Goal: Transaction & Acquisition: Obtain resource

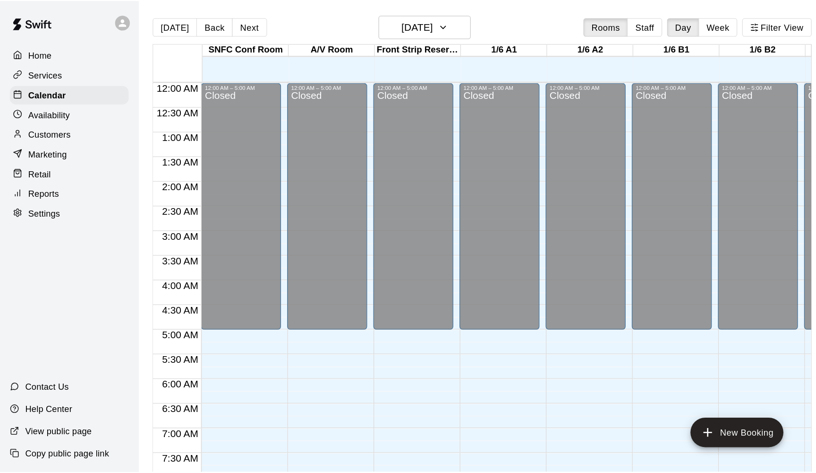
scroll to position [381, 0]
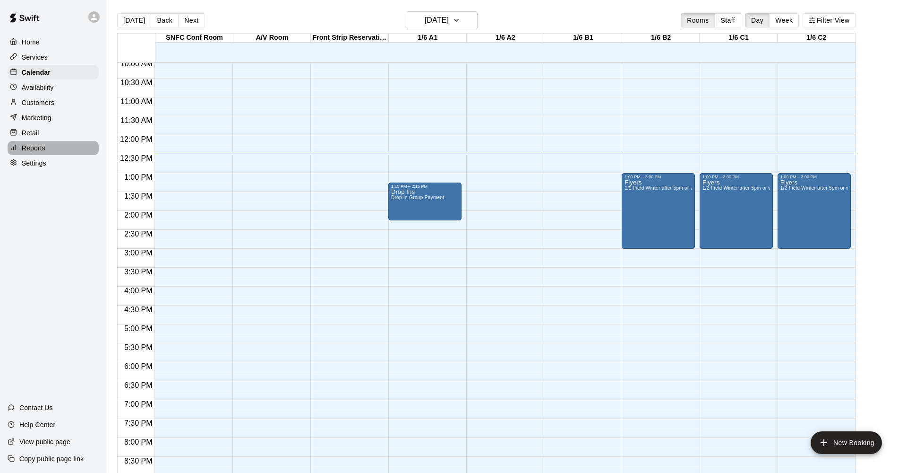
click at [33, 145] on p "Reports" at bounding box center [34, 147] width 24 height 9
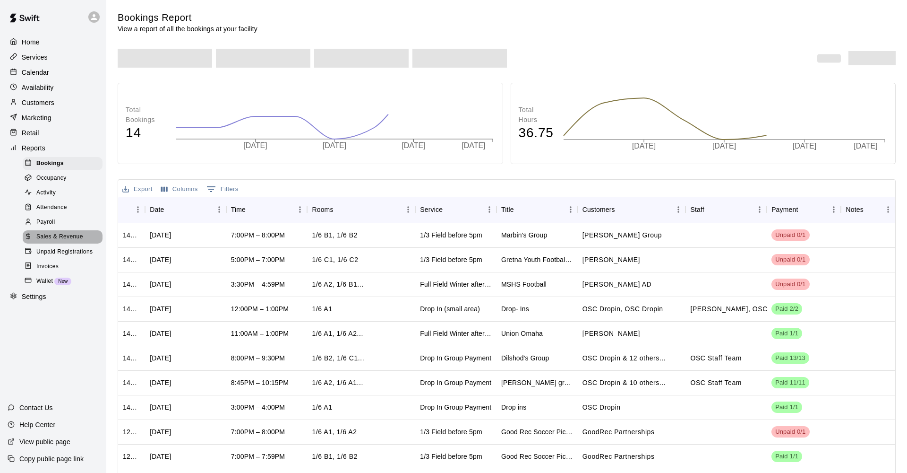
click at [62, 239] on div "Sales & Revenue" at bounding box center [63, 236] width 80 height 13
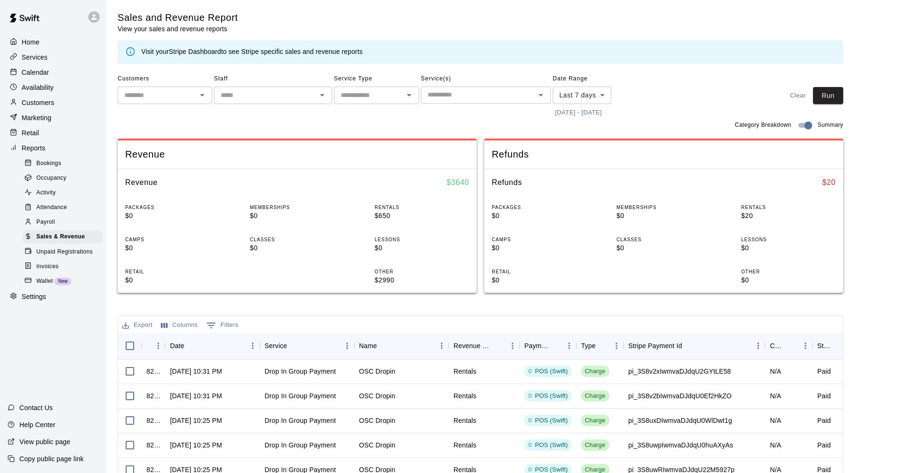
click at [586, 93] on body "Home Services Calendar Availability Customers Marketing Retail Reports Bookings…" at bounding box center [453, 325] width 907 height 650
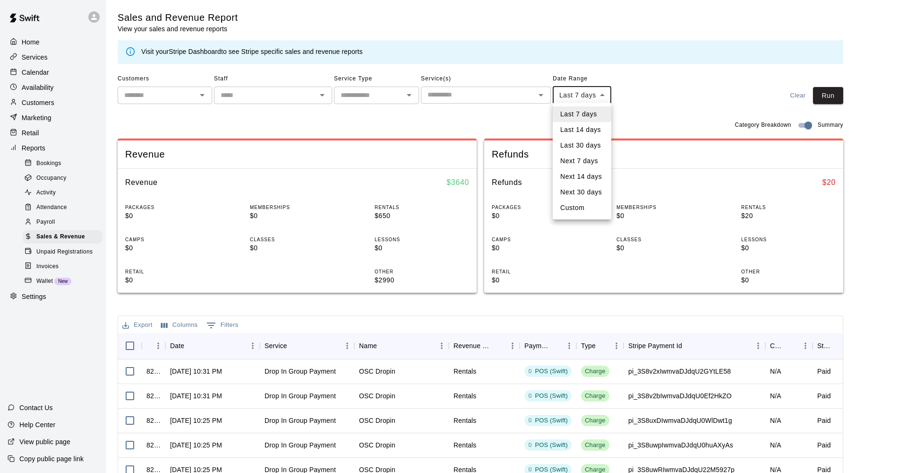
click at [569, 204] on li "Custom" at bounding box center [582, 208] width 59 height 16
type input "******"
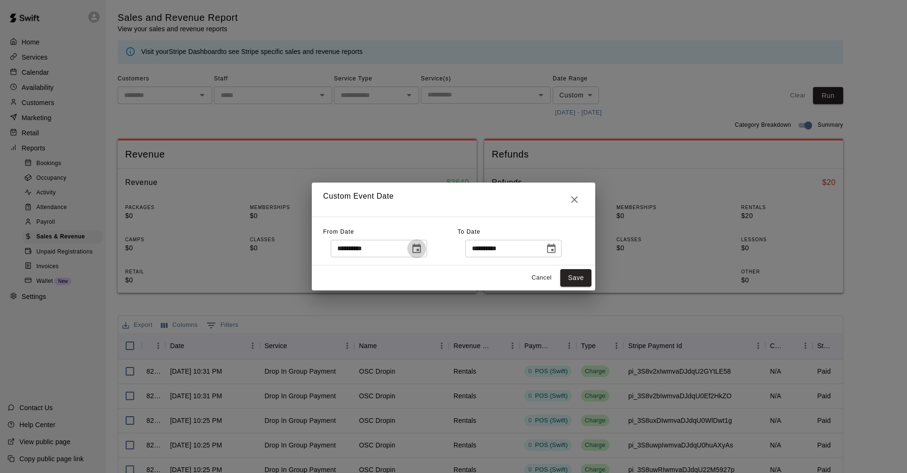
click at [417, 249] on icon "Choose date, selected date is Sep 12, 2025" at bounding box center [416, 248] width 11 height 11
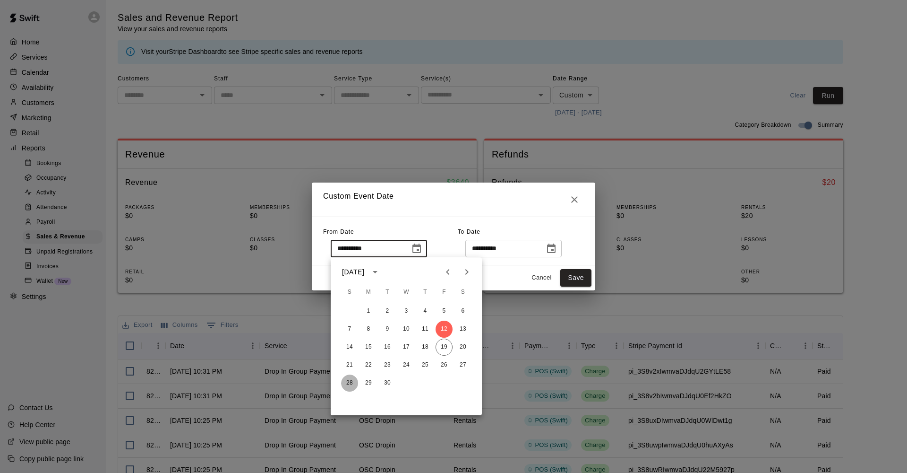
click at [348, 361] on button "28" at bounding box center [349, 382] width 17 height 17
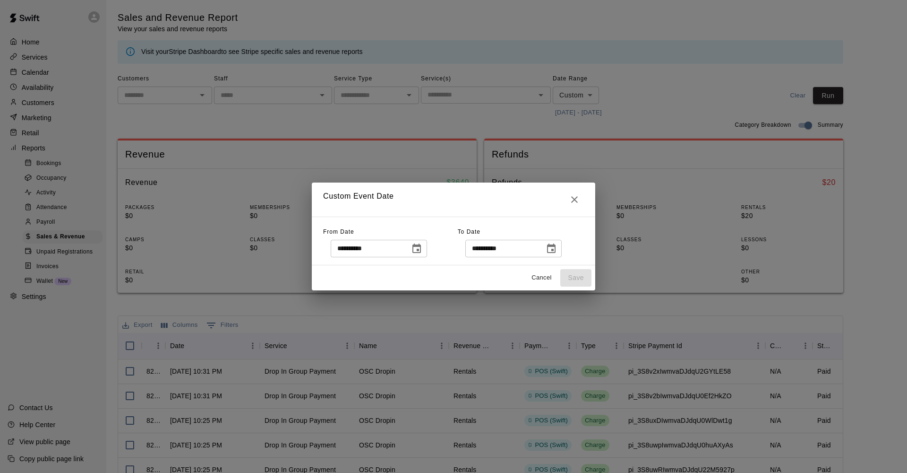
click at [557, 248] on icon "Choose date, selected date is Sep 19, 2025" at bounding box center [551, 248] width 11 height 11
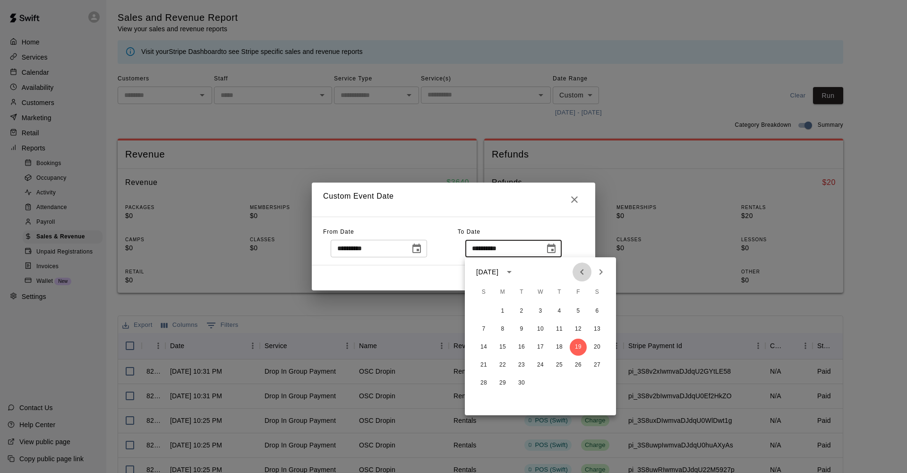
click at [579, 271] on icon "Previous month" at bounding box center [581, 271] width 11 height 11
click at [421, 244] on icon "Choose date, selected date is Sep 28, 2025" at bounding box center [416, 247] width 9 height 9
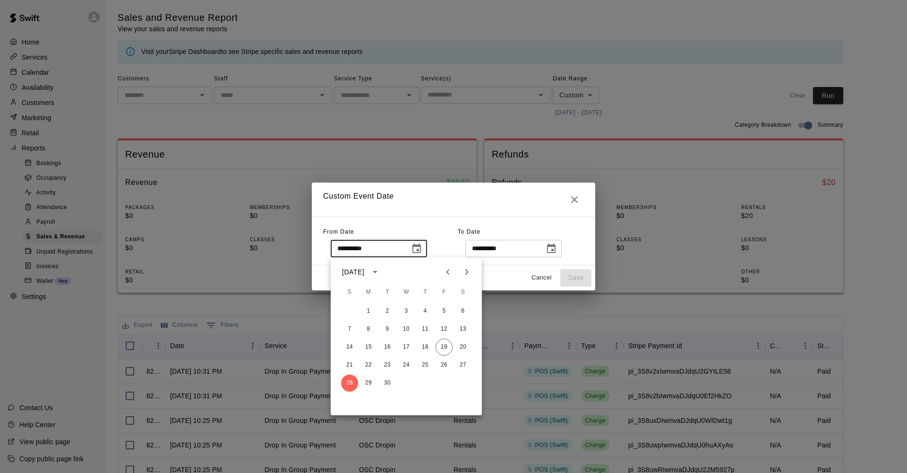
click at [450, 271] on icon "Previous month" at bounding box center [447, 271] width 11 height 11
click at [463, 361] on button "30" at bounding box center [463, 382] width 17 height 17
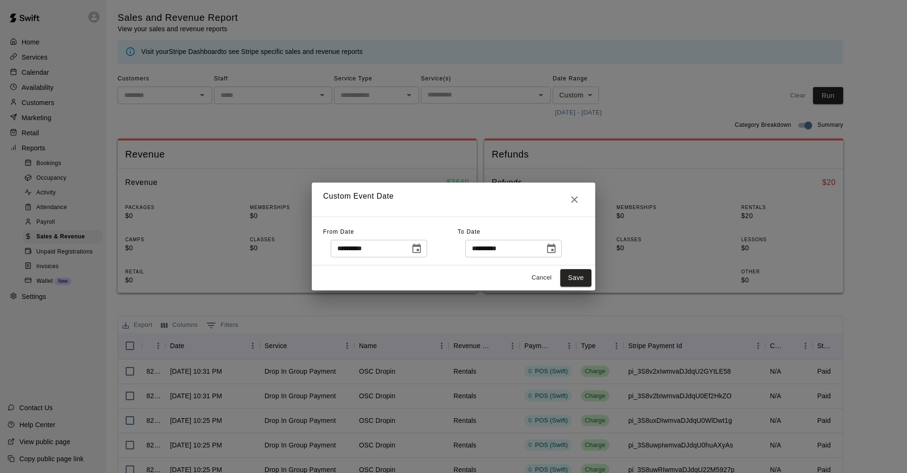
type input "**********"
click at [556, 246] on icon "Choose date, selected date is Sep 19, 2025" at bounding box center [551, 247] width 9 height 9
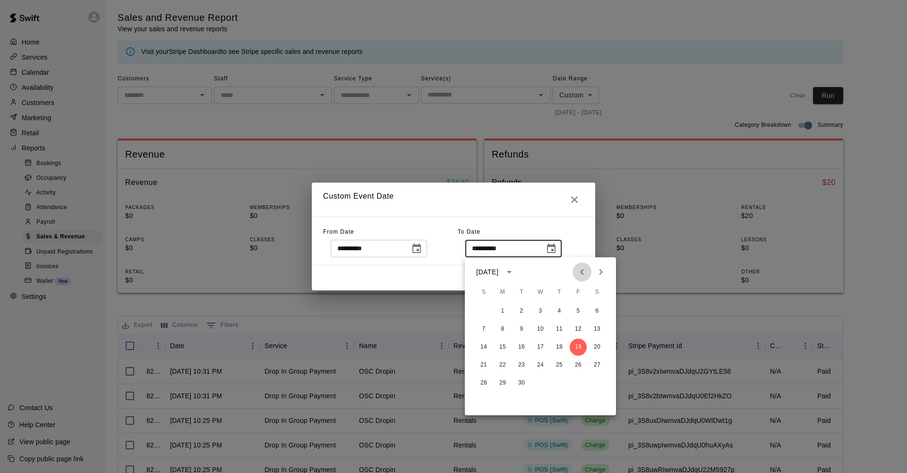
click at [580, 270] on icon "Previous month" at bounding box center [581, 271] width 11 height 11
click at [483, 361] on button "31" at bounding box center [483, 400] width 17 height 17
type input "**********"
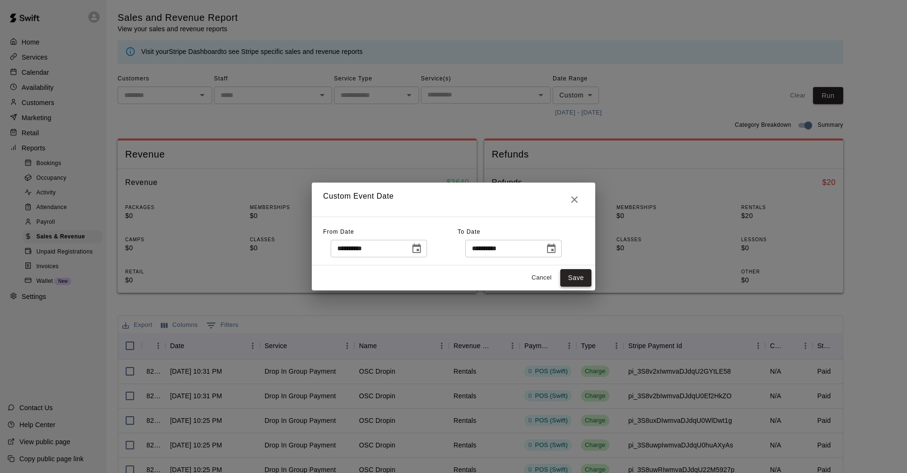
click at [576, 276] on button "Save" at bounding box center [575, 277] width 31 height 17
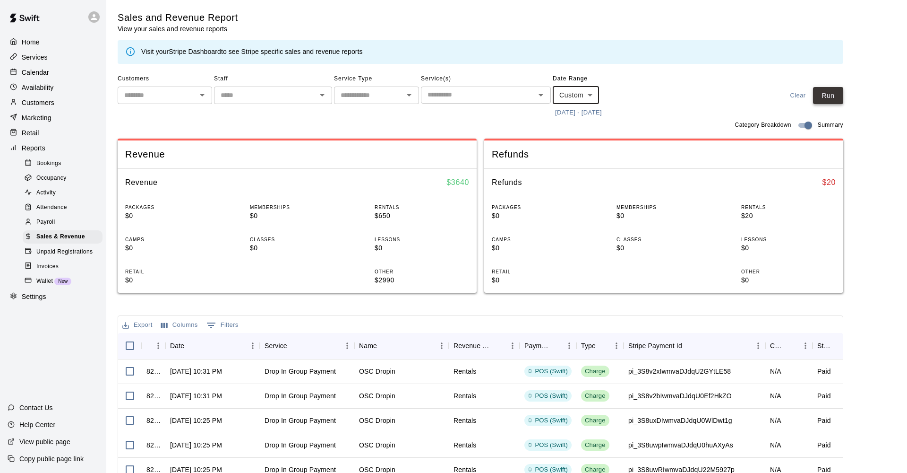
click at [626, 98] on button "Run" at bounding box center [828, 95] width 30 height 17
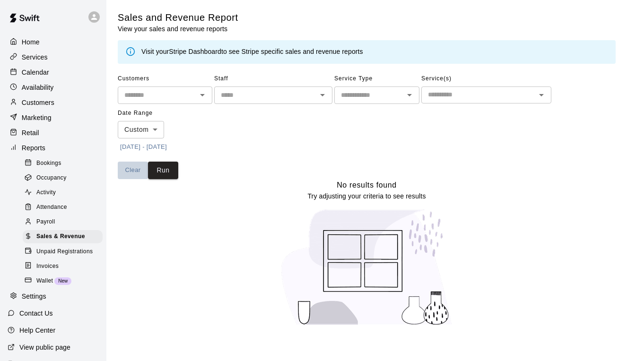
click at [131, 170] on button "Clear" at bounding box center [133, 170] width 30 height 17
click at [144, 127] on body "Home Services Calendar Availability Customers Marketing Retail Reports Bookings…" at bounding box center [313, 168] width 627 height 337
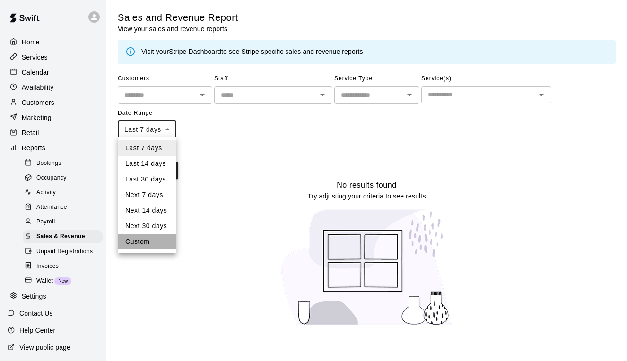
click at [147, 243] on li "Custom" at bounding box center [147, 242] width 59 height 16
type input "******"
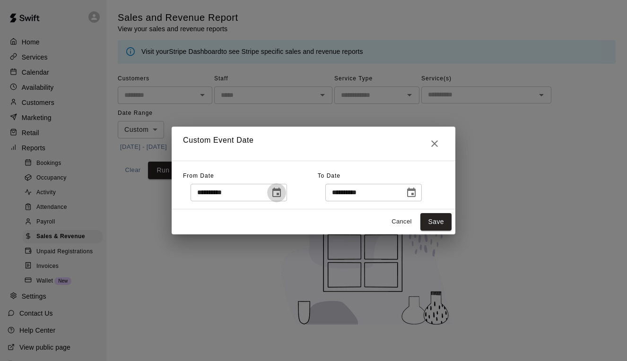
click at [281, 191] on icon "Choose date, selected date is Sep 12, 2025" at bounding box center [276, 192] width 11 height 11
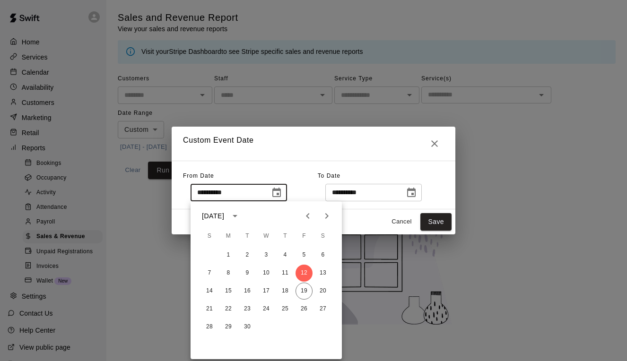
click at [302, 217] on icon "Previous month" at bounding box center [307, 215] width 11 height 11
click at [304, 254] on button "1" at bounding box center [303, 255] width 17 height 17
type input "**********"
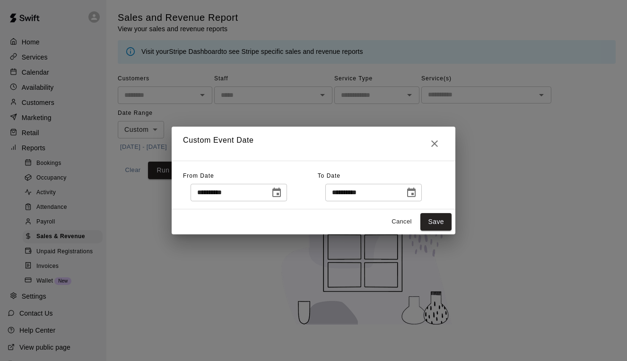
click at [415, 190] on icon "Choose date, selected date is Sep 19, 2025" at bounding box center [411, 192] width 9 height 9
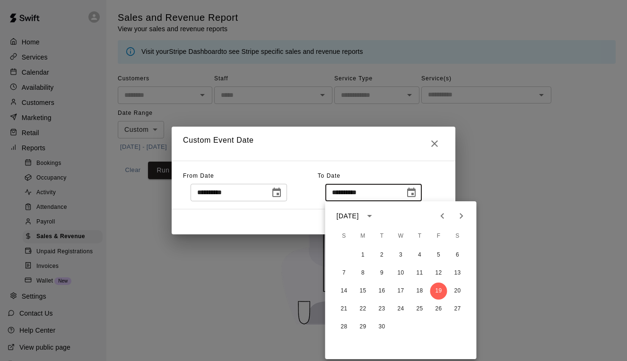
click at [445, 215] on icon "Previous month" at bounding box center [442, 215] width 11 height 11
click at [344, 344] on button "31" at bounding box center [343, 344] width 17 height 17
type input "**********"
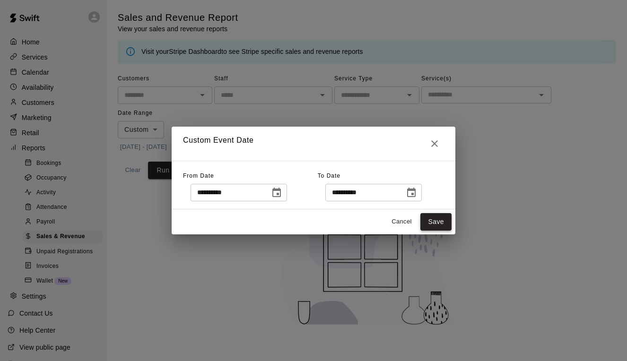
click at [437, 224] on button "Save" at bounding box center [435, 221] width 31 height 17
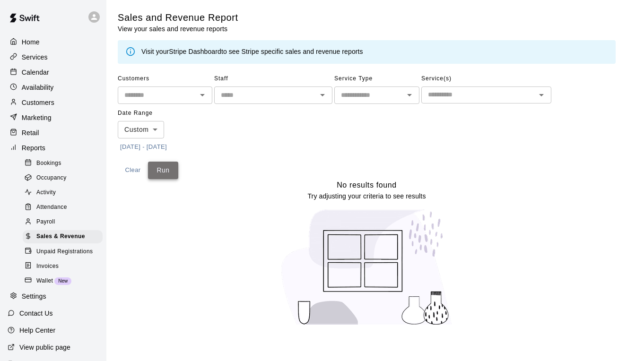
click at [169, 164] on button "Run" at bounding box center [163, 170] width 30 height 17
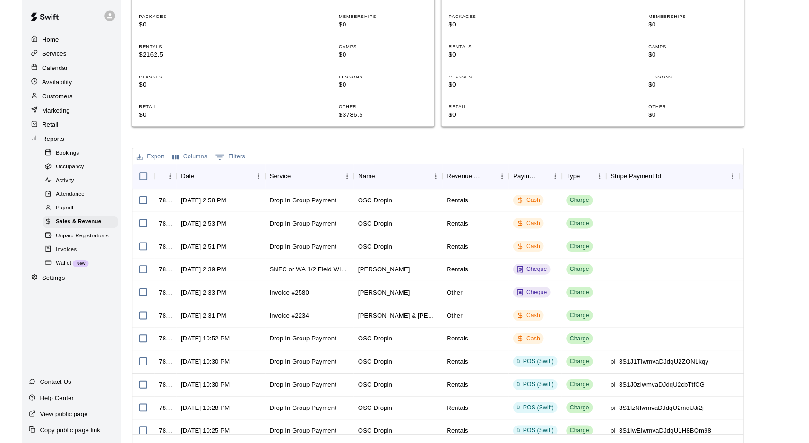
scroll to position [191, 0]
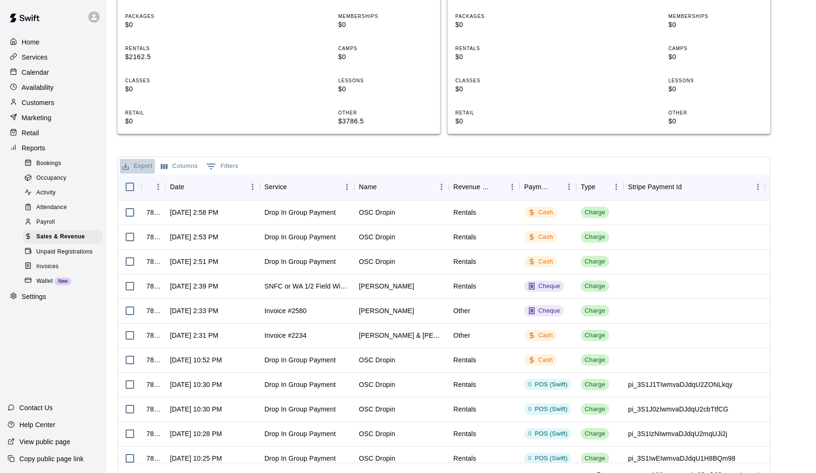
click at [139, 163] on button "Export" at bounding box center [137, 166] width 35 height 15
click at [153, 184] on li "Download as CSV" at bounding box center [156, 183] width 73 height 16
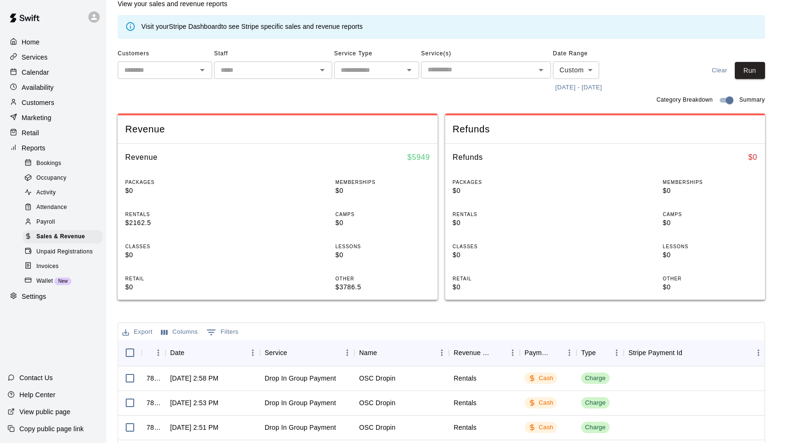
scroll to position [30, 0]
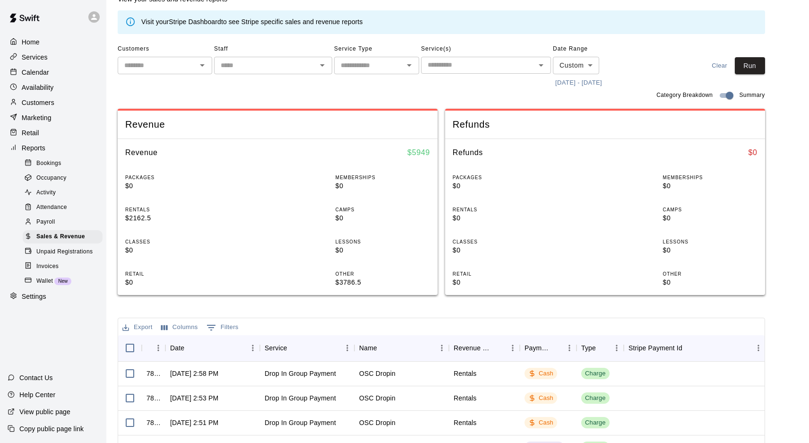
click at [626, 62] on button "Clear" at bounding box center [720, 65] width 30 height 17
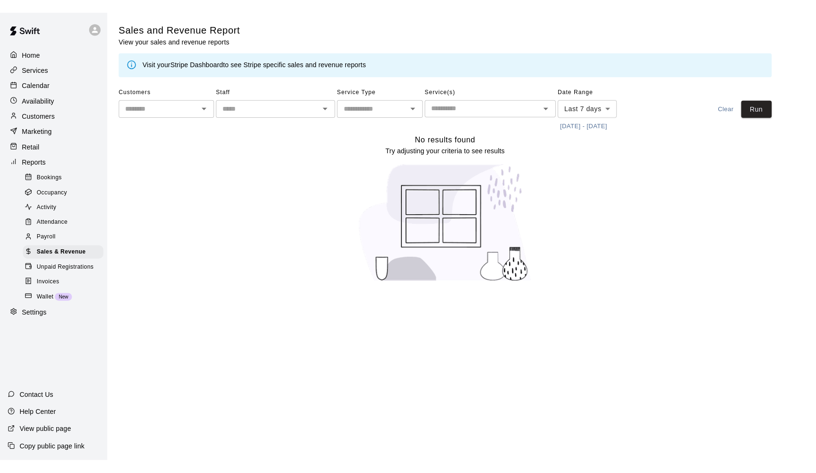
scroll to position [0, 0]
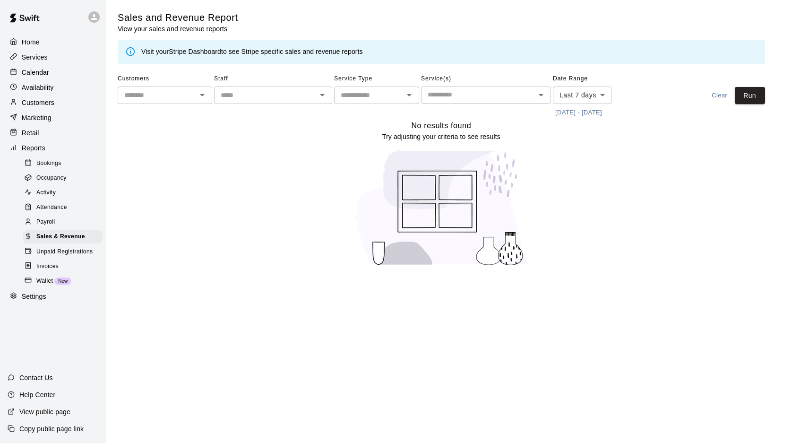
click at [579, 88] on body "Home Services Calendar Availability Customers Marketing Retail Reports Bookings…" at bounding box center [404, 139] width 809 height 278
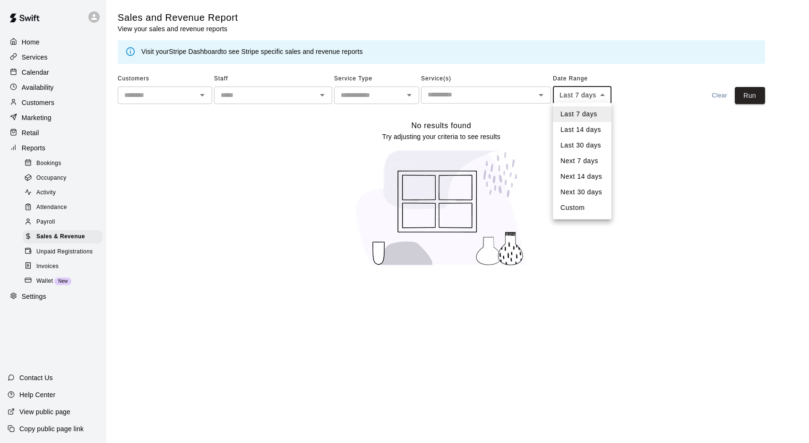
click at [580, 207] on li "Custom" at bounding box center [582, 208] width 59 height 16
type input "******"
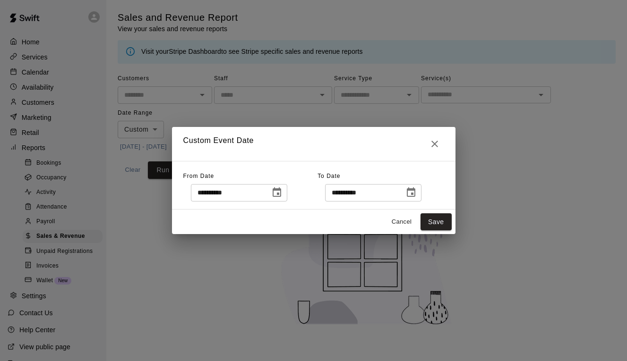
click at [283, 194] on icon "Choose date, selected date is Sep 12, 2025" at bounding box center [276, 192] width 11 height 11
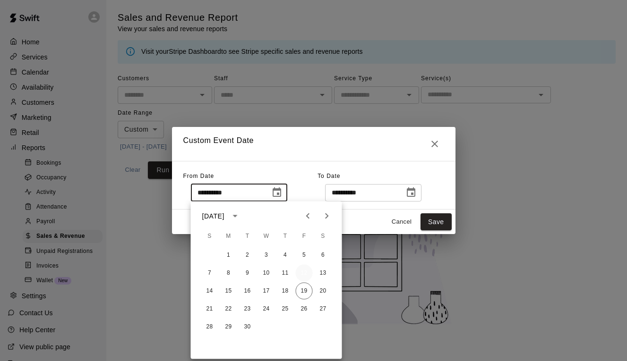
click at [303, 275] on button "12" at bounding box center [304, 273] width 17 height 17
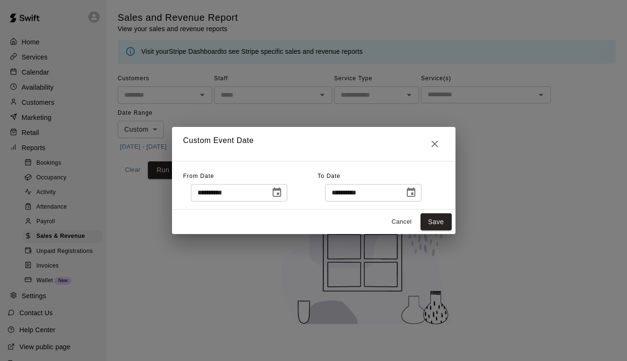
click at [413, 193] on icon "Choose date, selected date is Sep 19, 2025" at bounding box center [410, 192] width 11 height 11
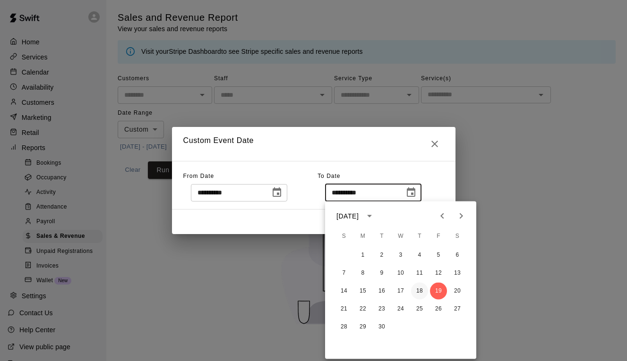
click at [418, 292] on button "18" at bounding box center [419, 291] width 17 height 17
type input "**********"
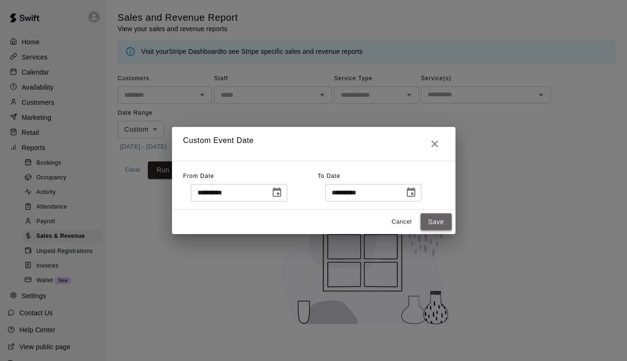
click at [442, 226] on button "Save" at bounding box center [436, 222] width 31 height 17
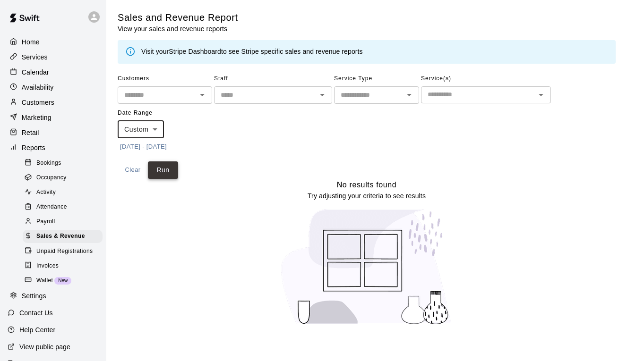
click at [163, 169] on button "Run" at bounding box center [163, 170] width 30 height 17
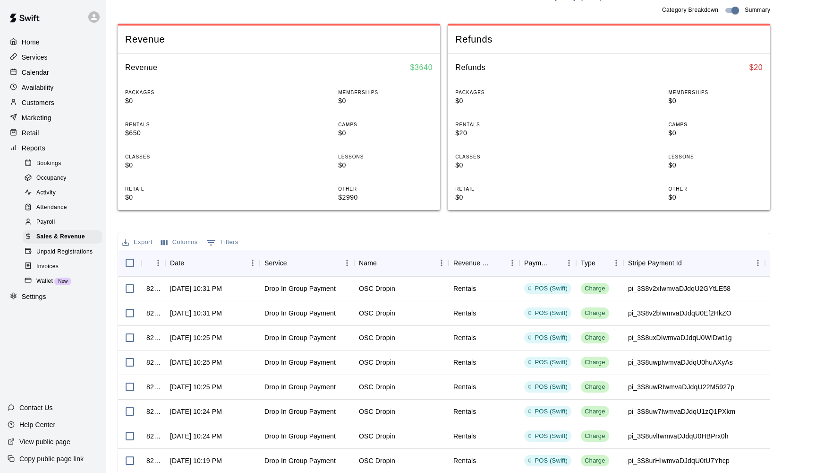
scroll to position [191, 0]
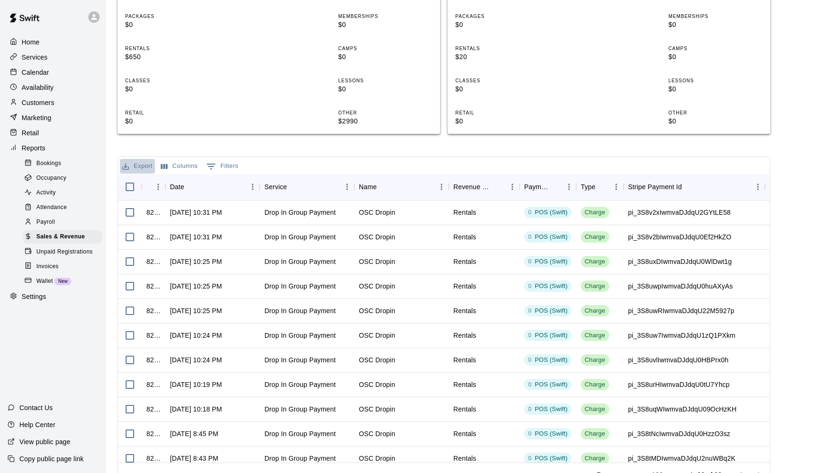
click at [137, 163] on button "Export" at bounding box center [137, 166] width 35 height 15
click at [167, 182] on li "Download as CSV" at bounding box center [156, 183] width 73 height 16
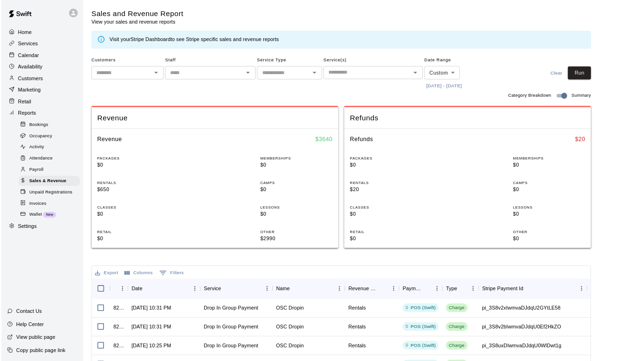
scroll to position [0, 0]
